Goal: Transaction & Acquisition: Purchase product/service

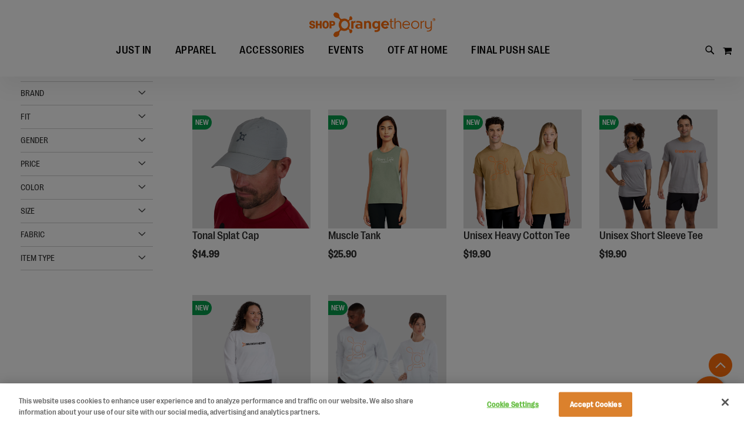
scroll to position [393, 0]
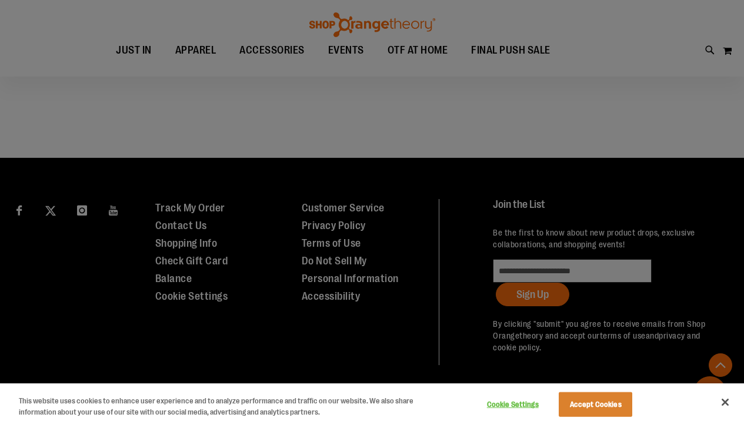
click at [589, 407] on button "Accept Cookies" at bounding box center [596, 404] width 74 height 25
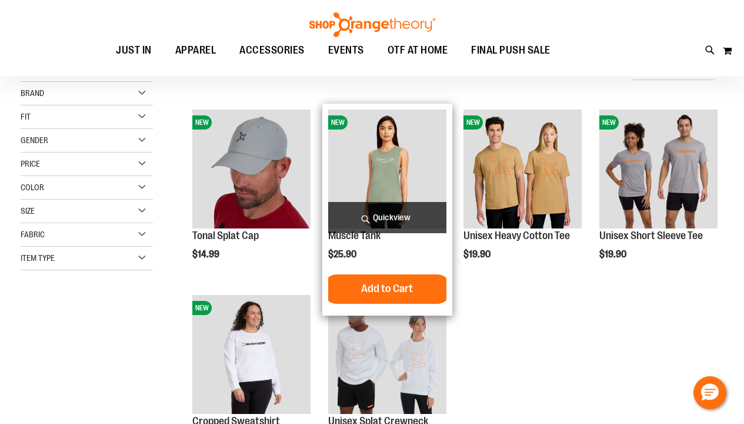
scroll to position [0, 0]
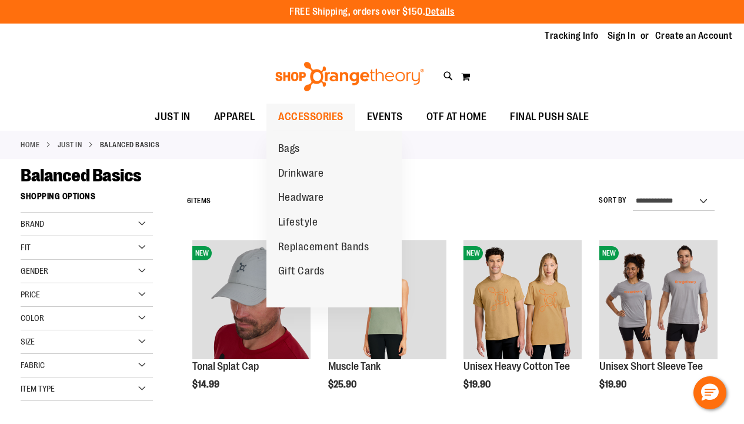
click at [336, 118] on span "ACCESSORIES" at bounding box center [310, 117] width 65 height 26
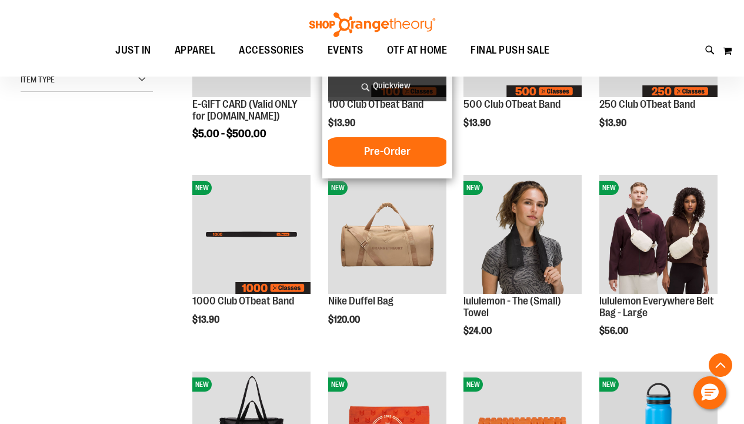
scroll to position [270, 0]
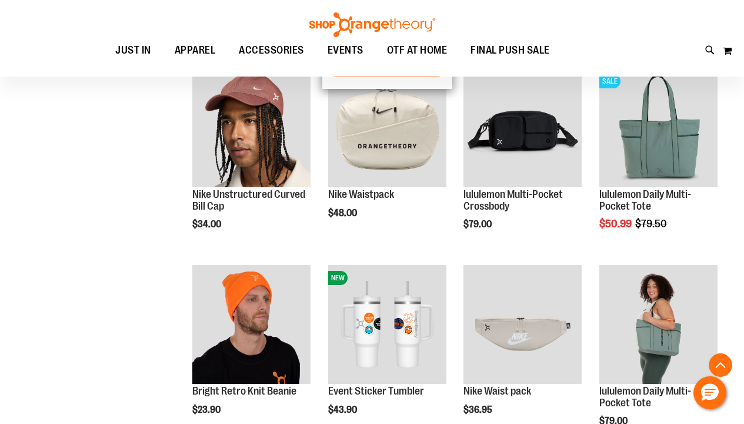
scroll to position [762, 0]
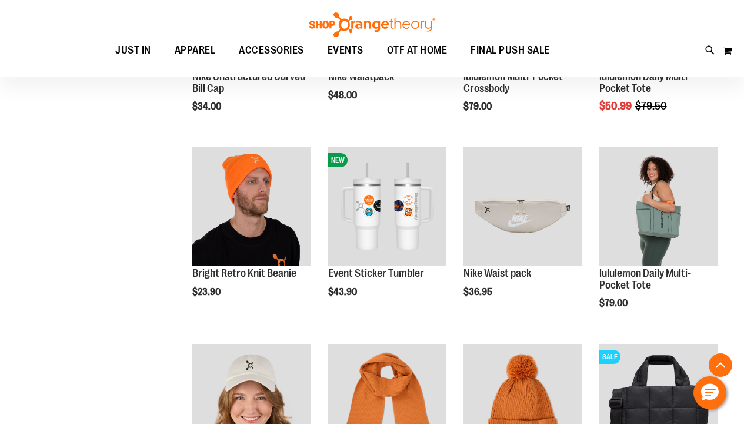
scroll to position [952, 0]
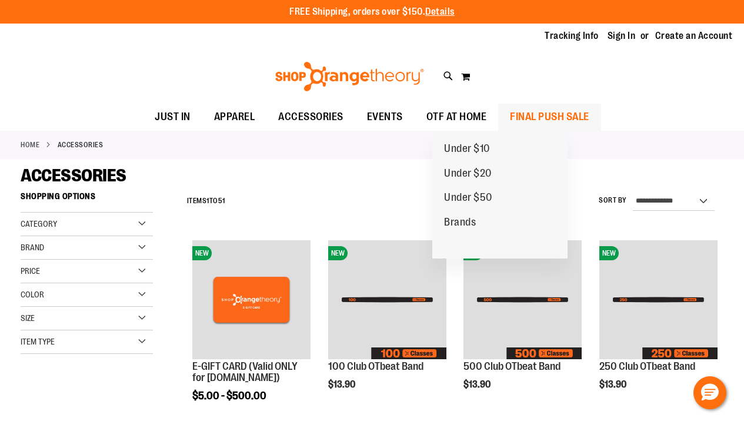
click at [544, 114] on span "FINAL PUSH SALE" at bounding box center [549, 117] width 79 height 26
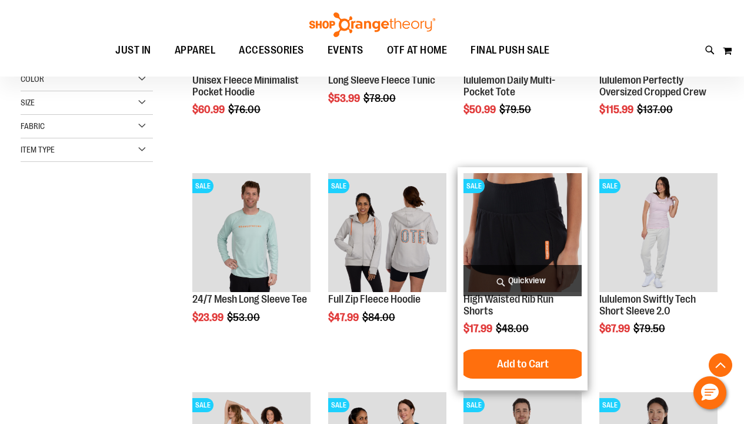
scroll to position [322, 0]
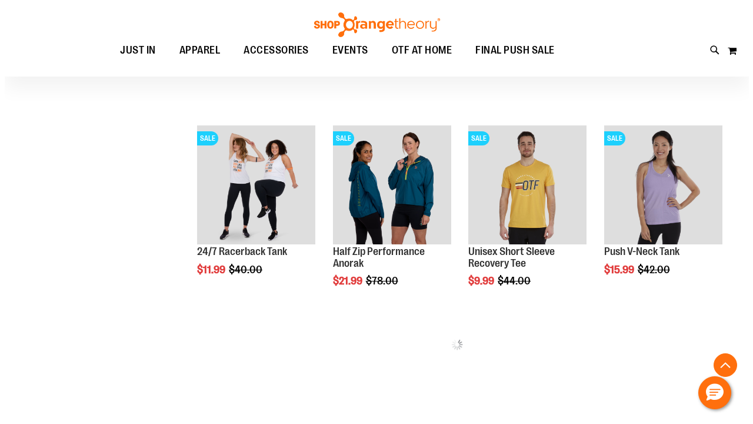
scroll to position [539, 0]
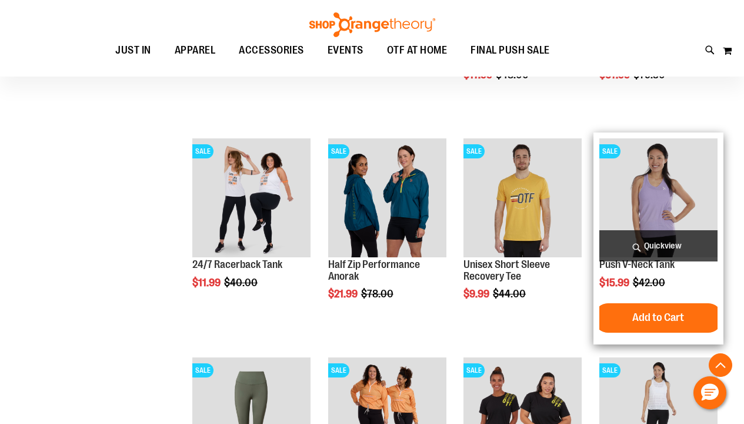
click at [666, 245] on span "Quickview" at bounding box center [659, 245] width 118 height 31
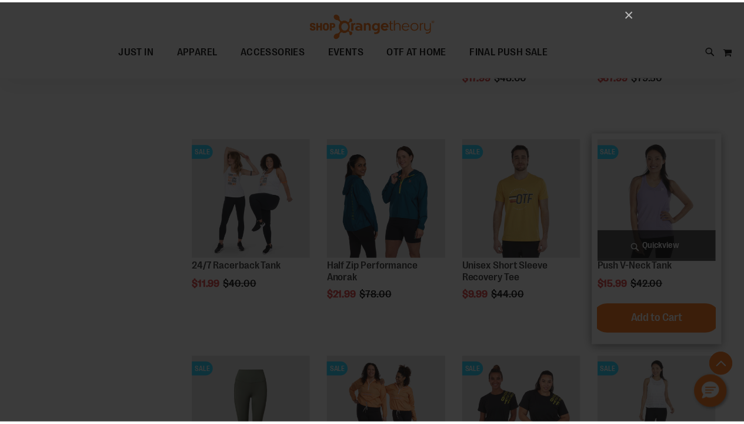
scroll to position [0, 0]
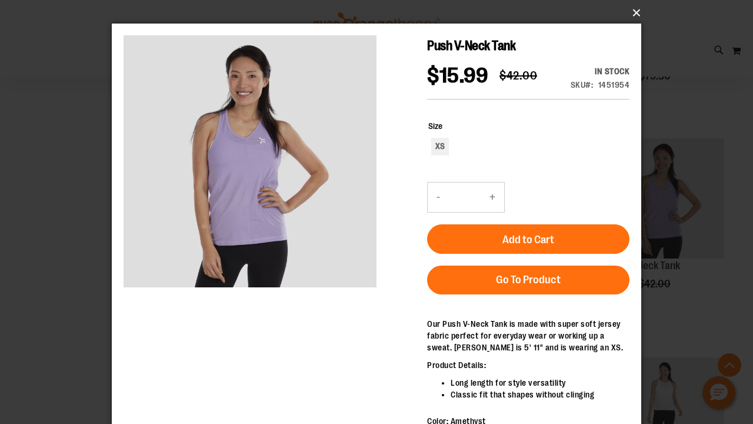
click at [638, 13] on button "×" at bounding box center [380, 13] width 530 height 26
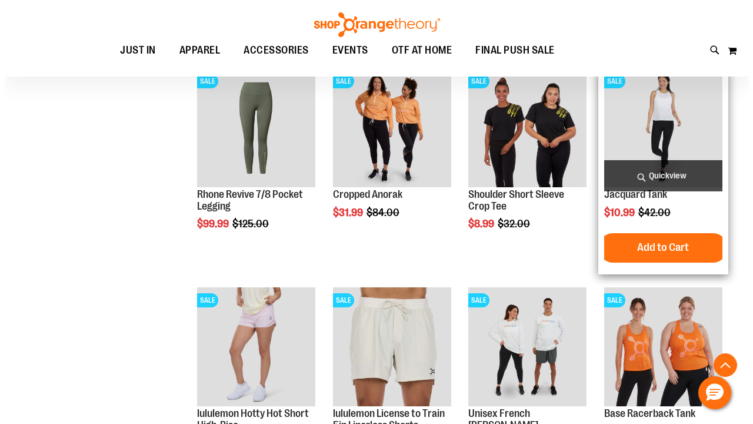
scroll to position [834, 0]
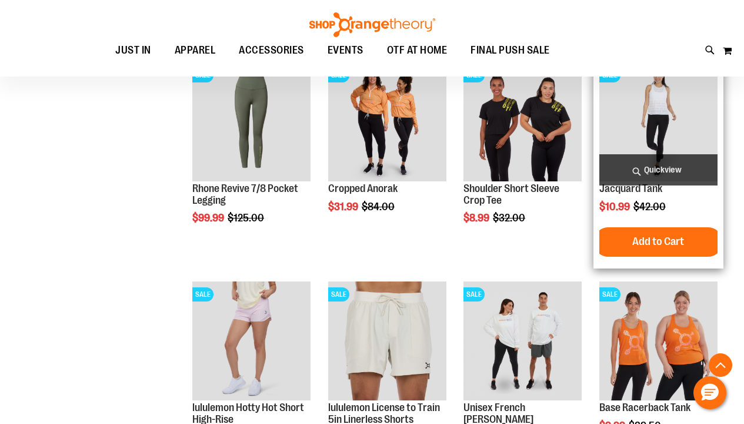
click at [666, 172] on span "Quickview" at bounding box center [659, 169] width 118 height 31
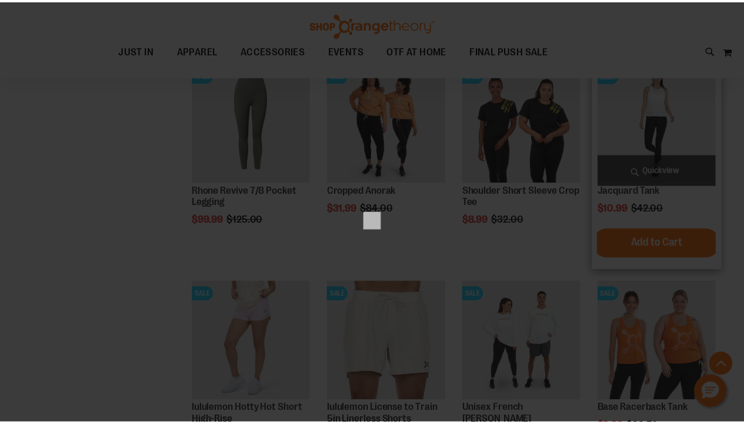
scroll to position [0, 0]
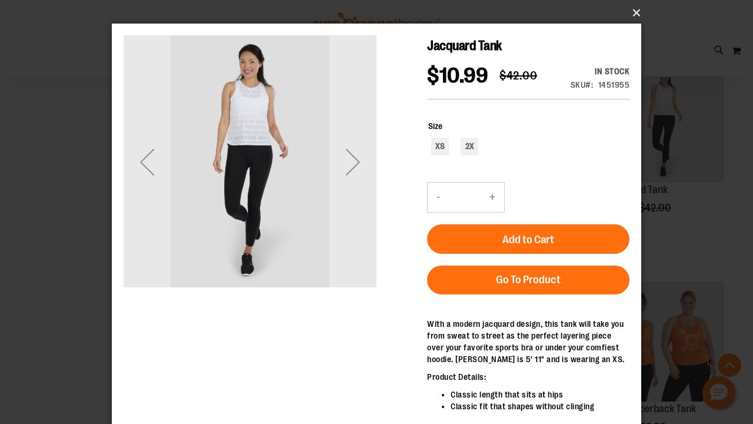
click at [633, 14] on button "×" at bounding box center [380, 13] width 530 height 26
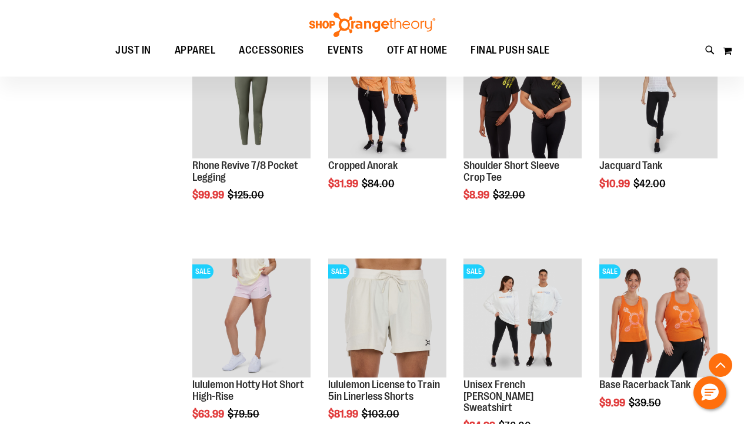
scroll to position [853, 0]
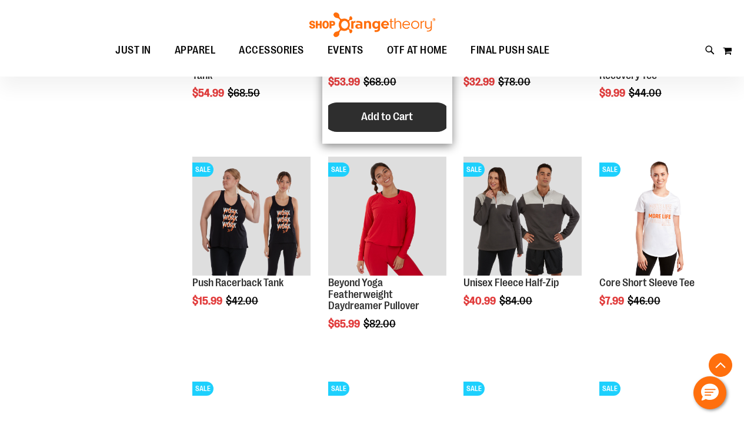
scroll to position [1618, 0]
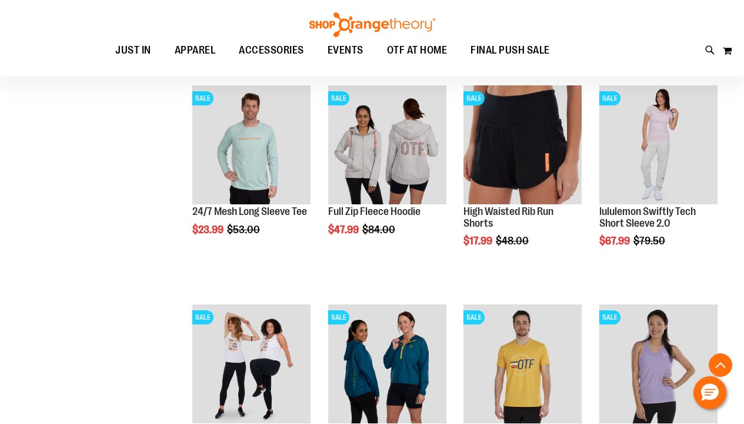
scroll to position [373, 0]
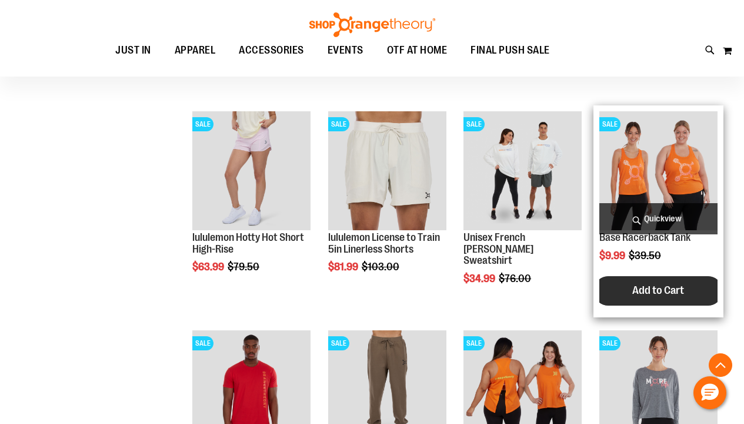
scroll to position [1006, 0]
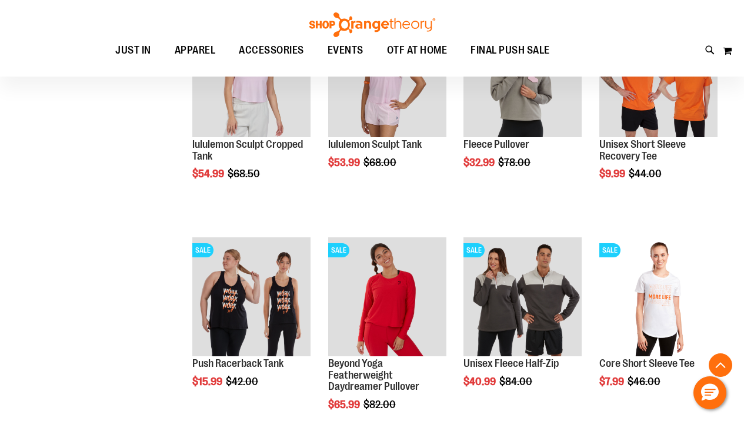
scroll to position [1192, 0]
